Goal: Contribute content

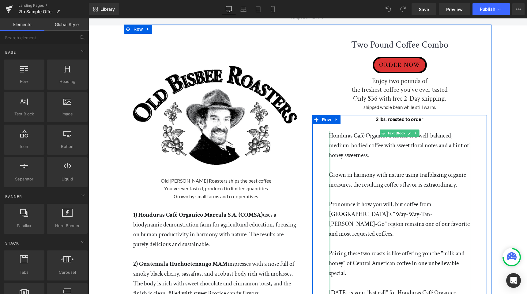
click at [329, 134] on div at bounding box center [330, 239] width 2 height 216
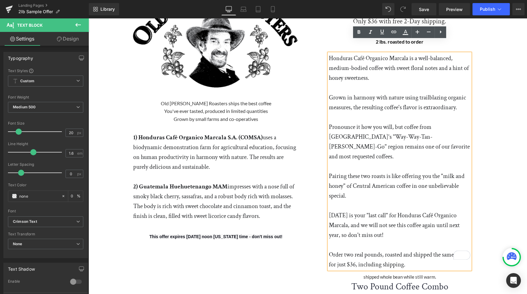
scroll to position [90, 0]
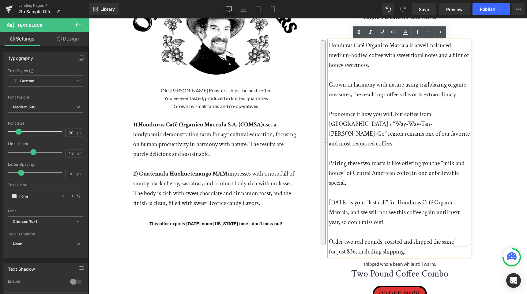
drag, startPoint x: 329, startPoint y: 134, endPoint x: 435, endPoint y: 241, distance: 150.4
click at [435, 241] on div "Honduras Café Organico Marcala is a well-balanced, medium-bodied coffee with sw…" at bounding box center [400, 148] width 142 height 216
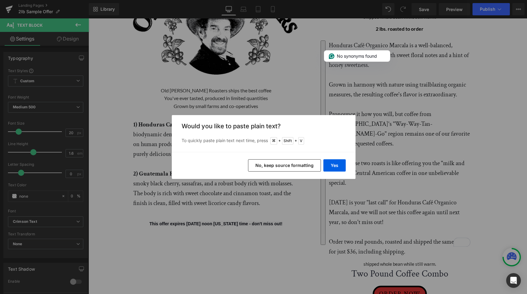
click at [279, 167] on button "No, keep source formatting" at bounding box center [284, 165] width 73 height 12
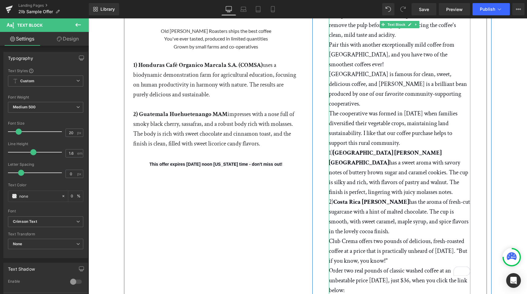
scroll to position [156, 0]
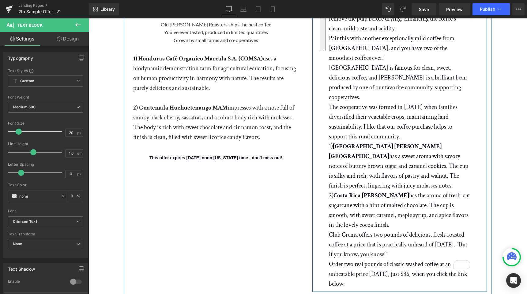
drag, startPoint x: 396, startPoint y: 207, endPoint x: 328, endPoint y: 139, distance: 95.5
click at [328, 139] on div "2 lbs. roasted to order Text Block Row [GEOGRAPHIC_DATA] popularized the washed…" at bounding box center [399, 123] width 151 height 329
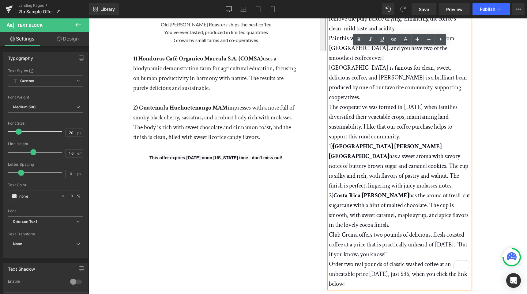
copy div "1) [GEOGRAPHIC_DATA] Huila Valencia has a sweet aroma with savory notes of butt…"
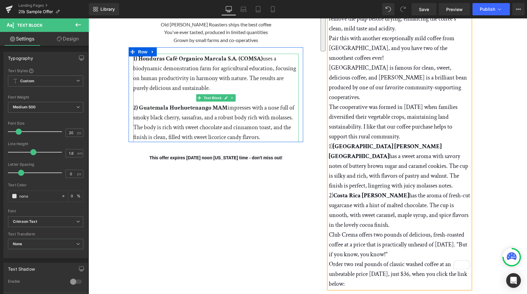
click at [150, 63] on p "1) Honduras Café Organico Marcala S.A. (COMSA) uses a biodynamic demonstration …" at bounding box center [215, 73] width 165 height 39
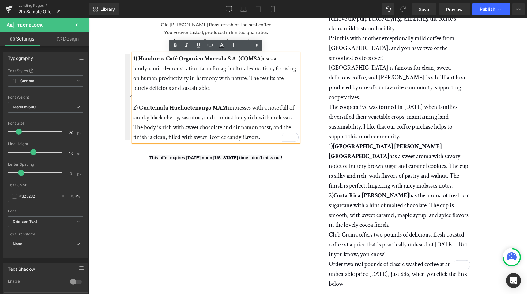
drag, startPoint x: 263, startPoint y: 138, endPoint x: 135, endPoint y: 53, distance: 152.9
click at [135, 54] on div "1) Honduras Café Organico Marcala S.A. (COMSA) uses a biodynamic demonstration …" at bounding box center [215, 98] width 165 height 88
drag, startPoint x: 265, startPoint y: 139, endPoint x: 120, endPoint y: 56, distance: 166.6
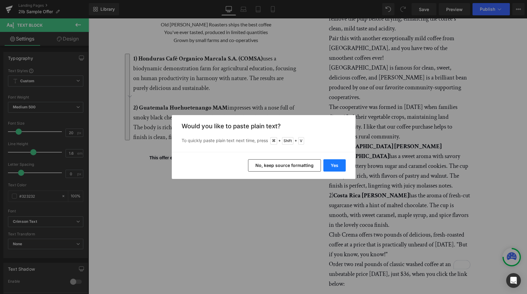
click at [331, 165] on button "Yes" at bounding box center [335, 165] width 22 height 12
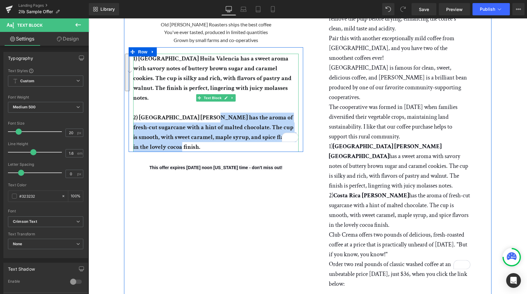
drag, startPoint x: 203, startPoint y: 106, endPoint x: 229, endPoint y: 135, distance: 38.5
click at [229, 135] on p "2) [GEOGRAPHIC_DATA] [PERSON_NAME] has the aroma of fresh-cut sugarcane with a …" at bounding box center [215, 131] width 165 height 39
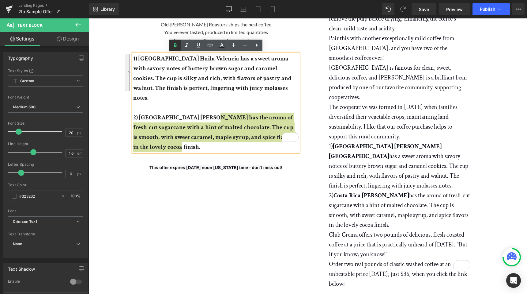
click at [177, 44] on icon at bounding box center [175, 45] width 7 height 7
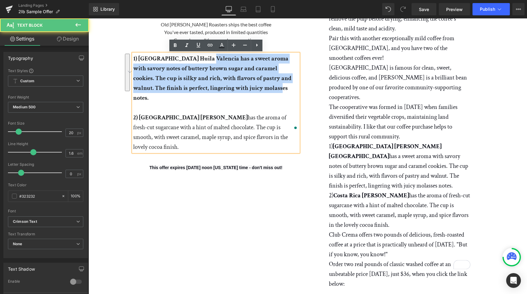
drag, startPoint x: 205, startPoint y: 57, endPoint x: 256, endPoint y: 92, distance: 61.2
click at [256, 92] on p "1) [GEOGRAPHIC_DATA] Huila Valencia has a sweet aroma with savory notes of butt…" at bounding box center [215, 78] width 165 height 49
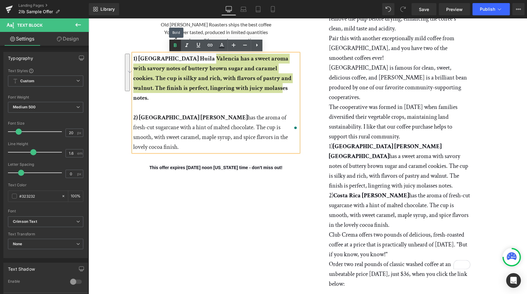
click at [176, 47] on icon at bounding box center [175, 45] width 7 height 7
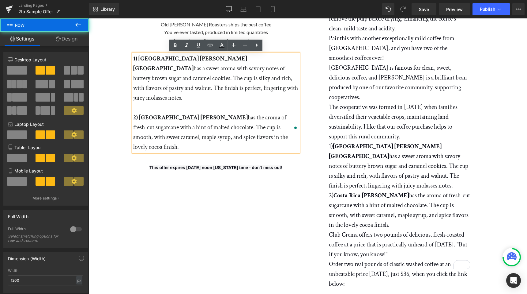
click at [189, 166] on div "Image Old [PERSON_NAME] Roasters ships the best coffee You've ever tasted, prod…" at bounding box center [308, 104] width 368 height 471
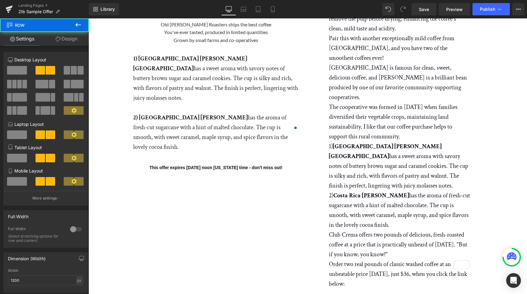
click at [191, 165] on span "This offer expires [DATE] noon [US_STATE] time - don't miss out!" at bounding box center [216, 167] width 133 height 5
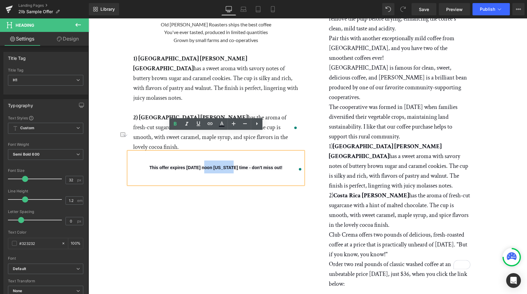
drag, startPoint x: 189, startPoint y: 147, endPoint x: 216, endPoint y: 147, distance: 27.0
click at [216, 165] on span "This offer expires [DATE] noon [US_STATE] time - don't miss out!" at bounding box center [216, 167] width 133 height 5
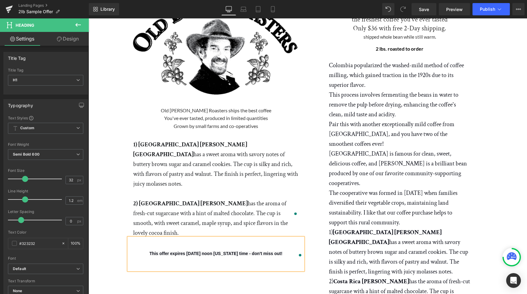
scroll to position [0, 0]
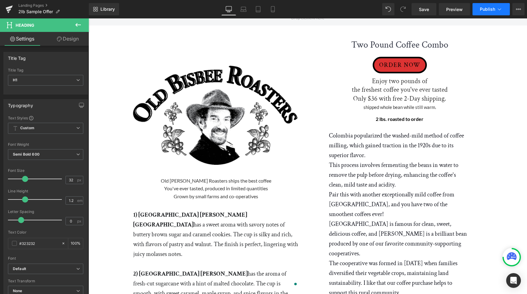
click at [488, 7] on span "Publish" at bounding box center [487, 9] width 15 height 5
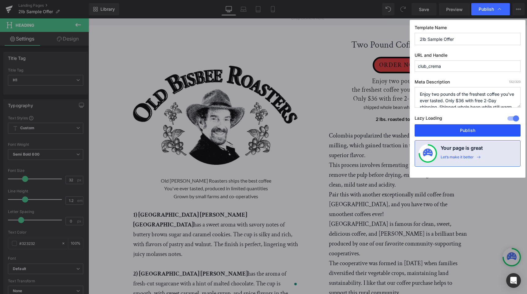
click at [472, 131] on button "Publish" at bounding box center [468, 130] width 106 height 12
